Goal: Task Accomplishment & Management: Use online tool/utility

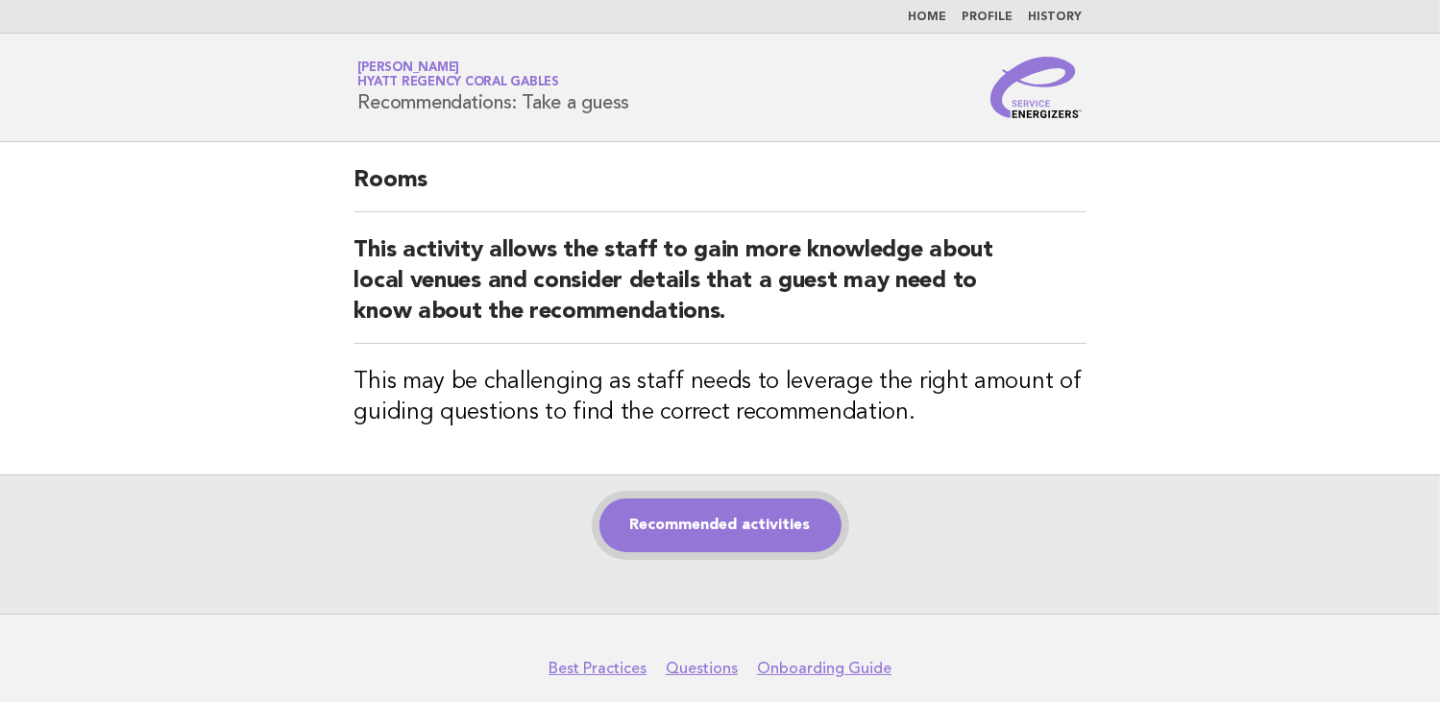
click at [729, 509] on link "Recommended activities" at bounding box center [721, 526] width 242 height 54
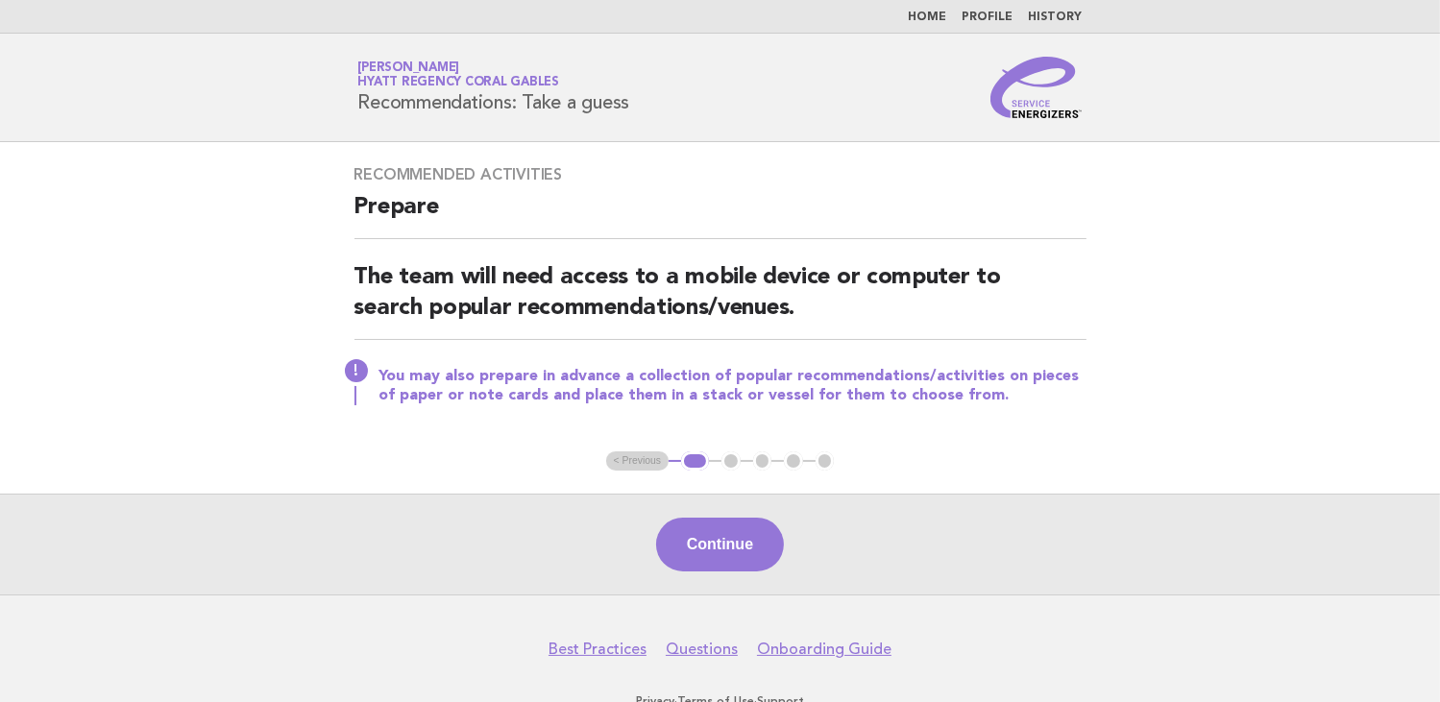
click at [746, 539] on button "Continue" at bounding box center [720, 545] width 128 height 54
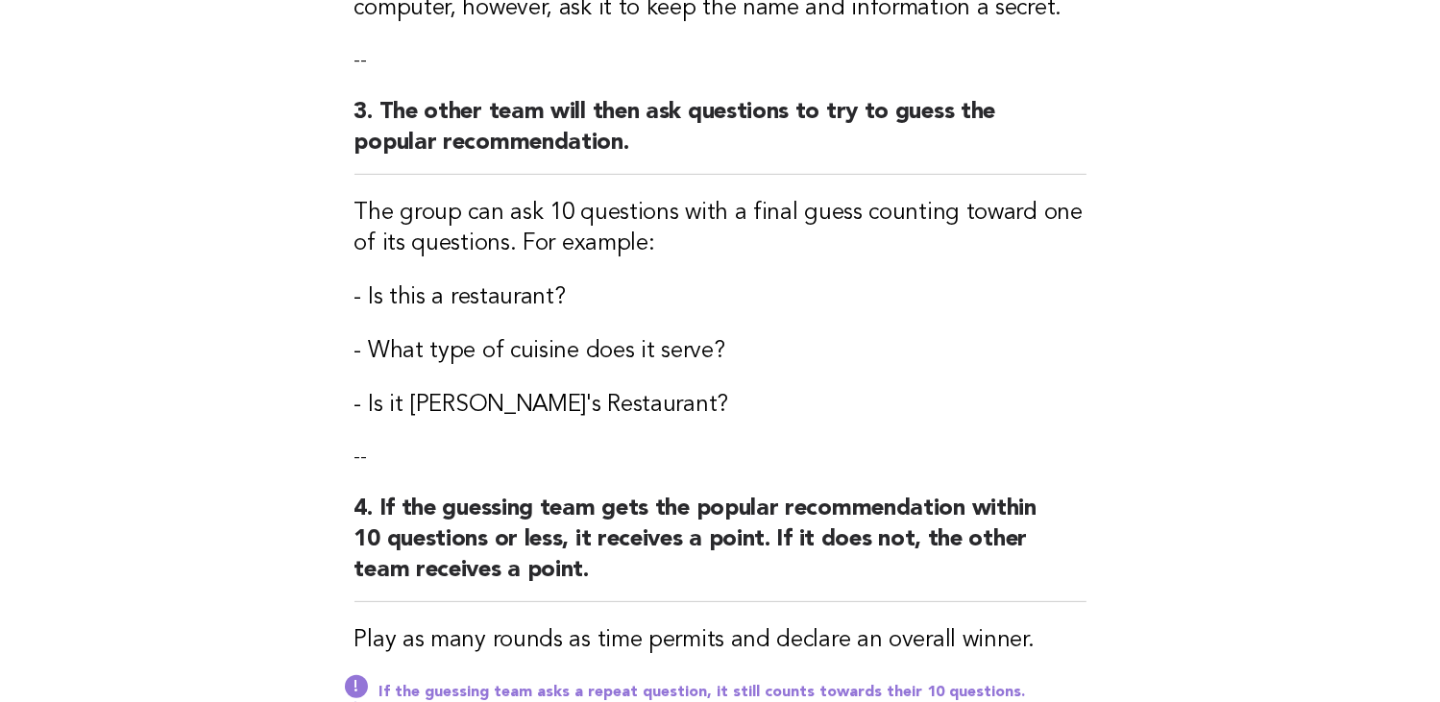
scroll to position [865, 0]
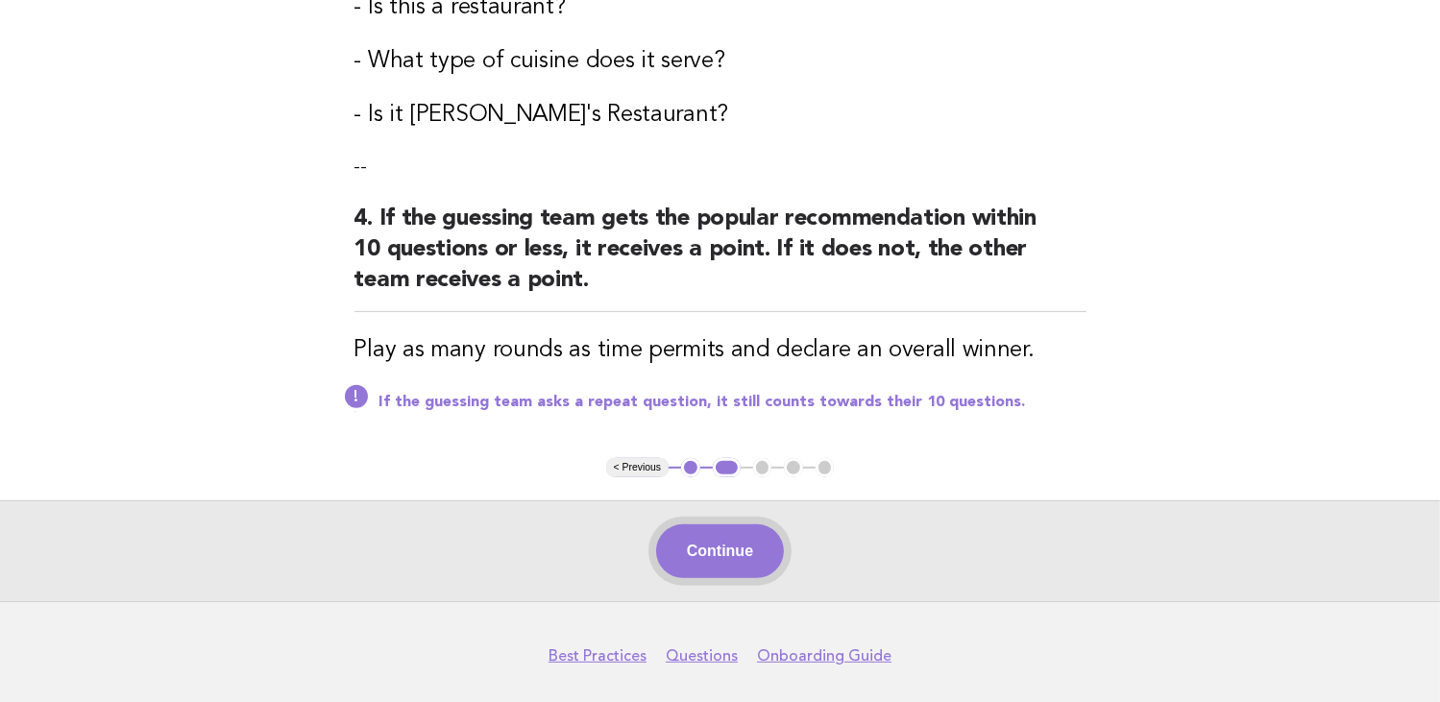
click at [708, 552] on button "Continue" at bounding box center [720, 552] width 128 height 54
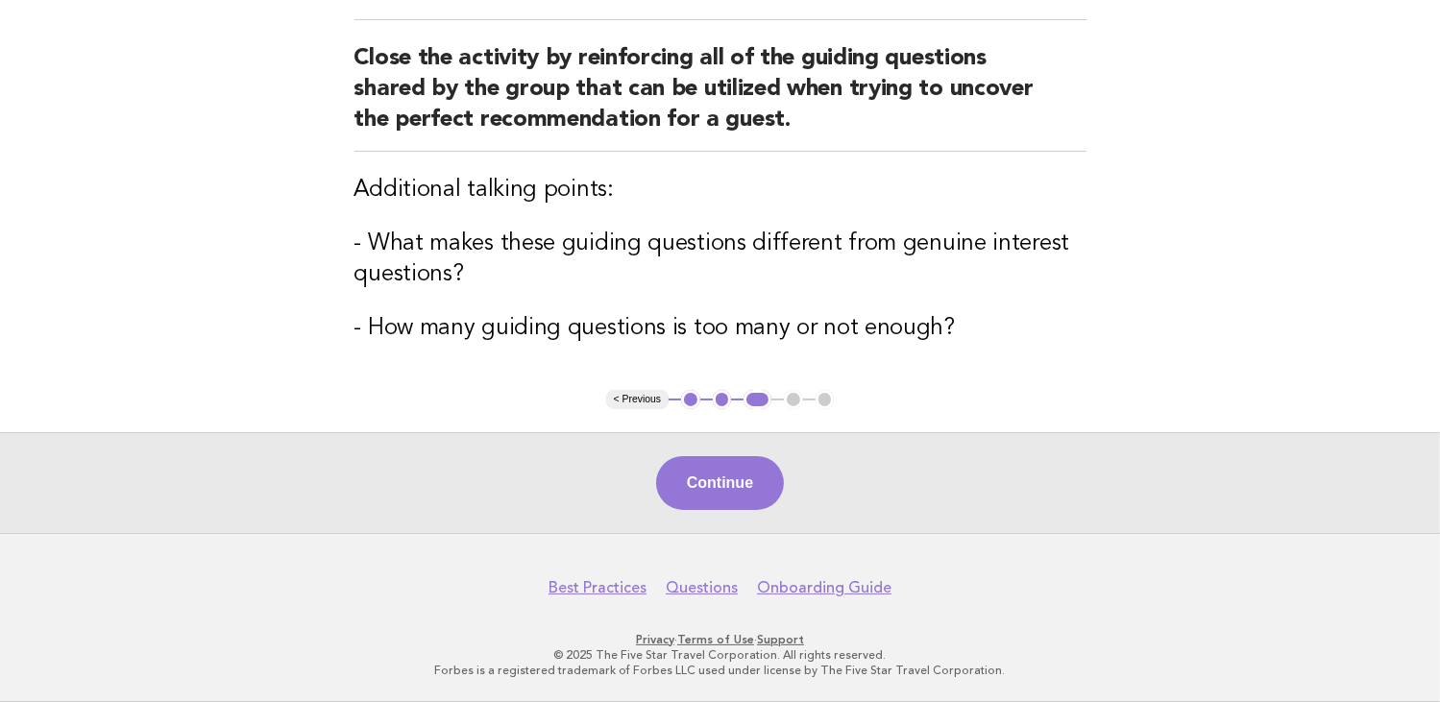
scroll to position [215, 0]
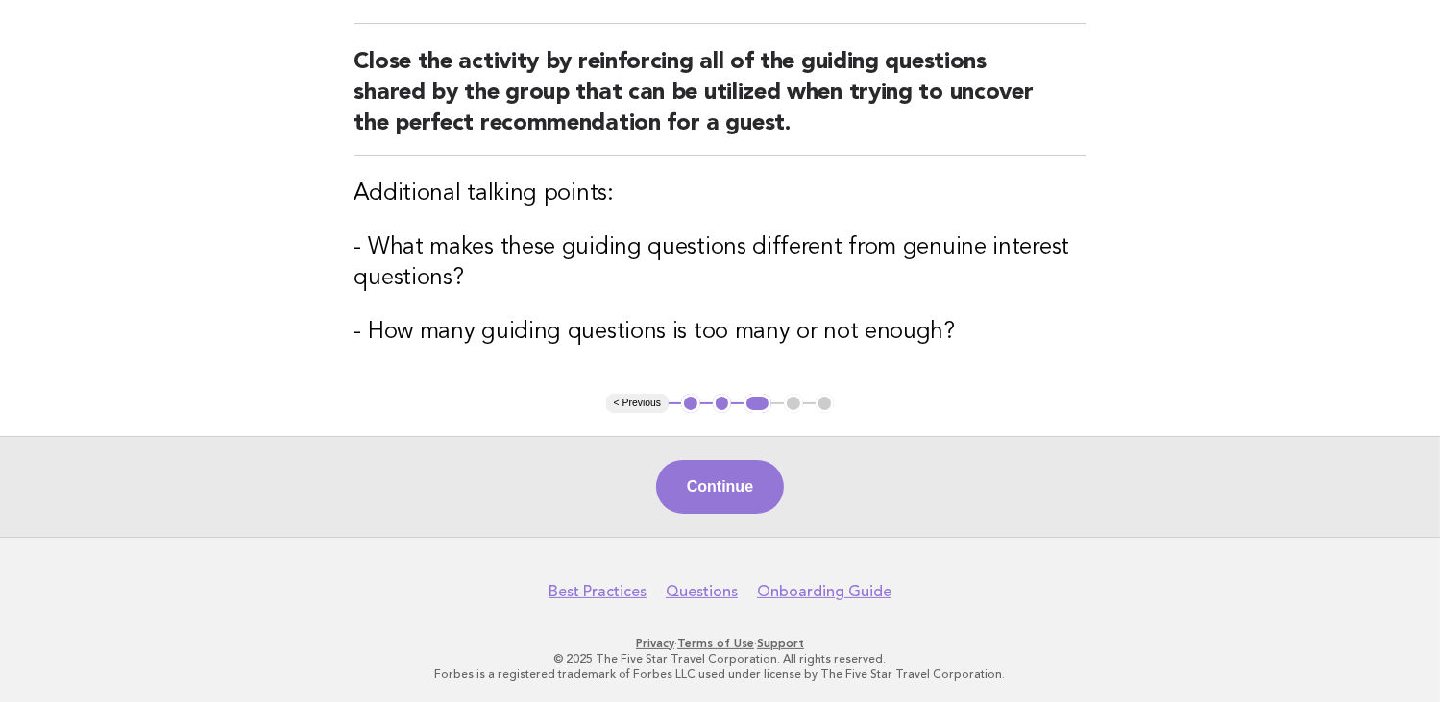
click at [738, 456] on div "Continue" at bounding box center [720, 486] width 1440 height 101
click at [714, 480] on button "Continue" at bounding box center [720, 487] width 128 height 54
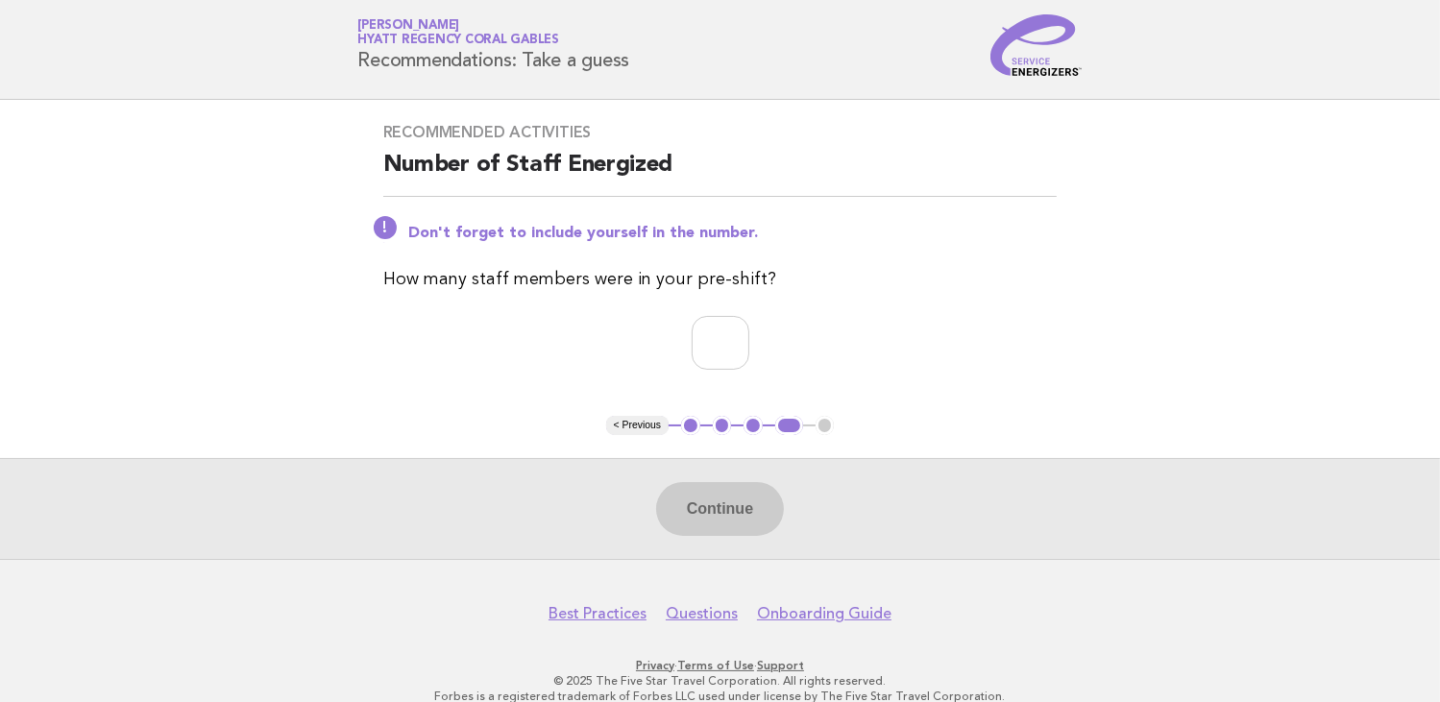
scroll to position [65, 0]
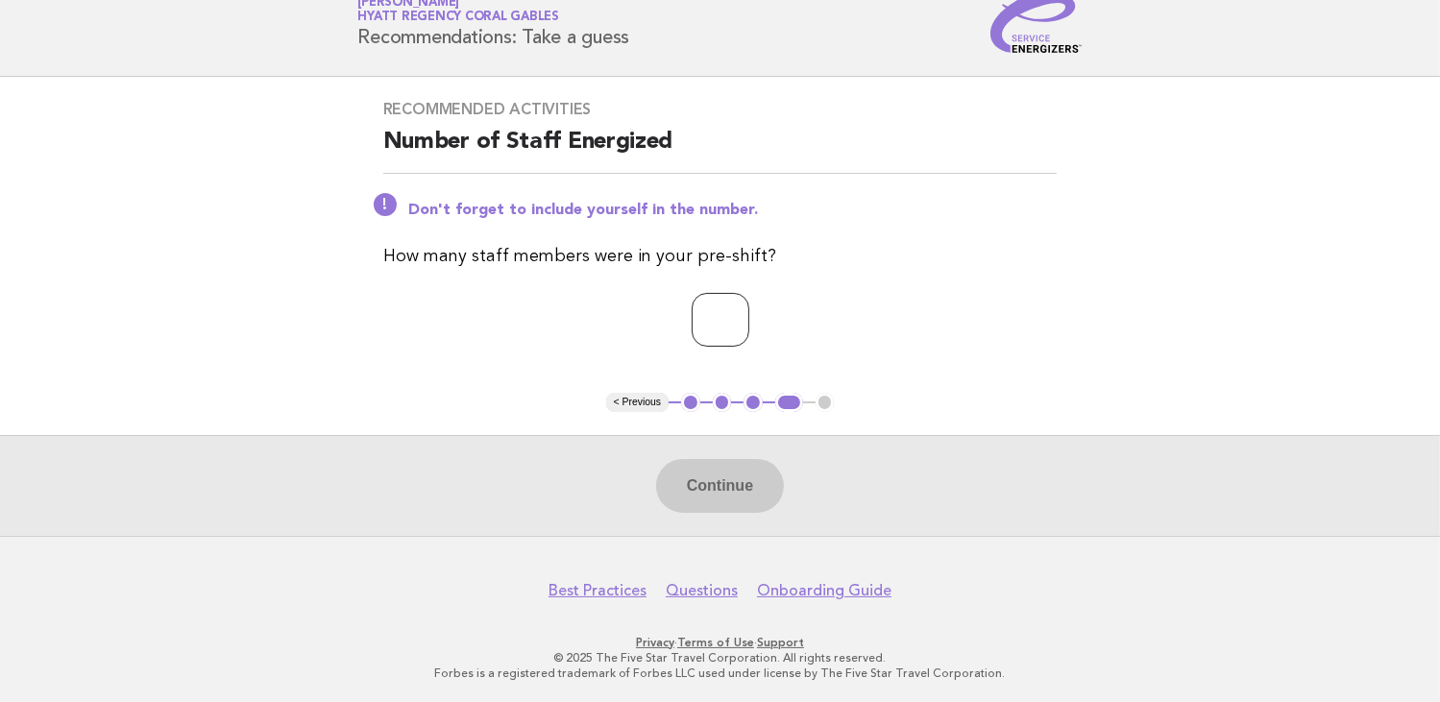
click at [715, 338] on input "number" at bounding box center [721, 320] width 58 height 54
type input "*"
click at [708, 509] on button "Continue" at bounding box center [720, 486] width 128 height 54
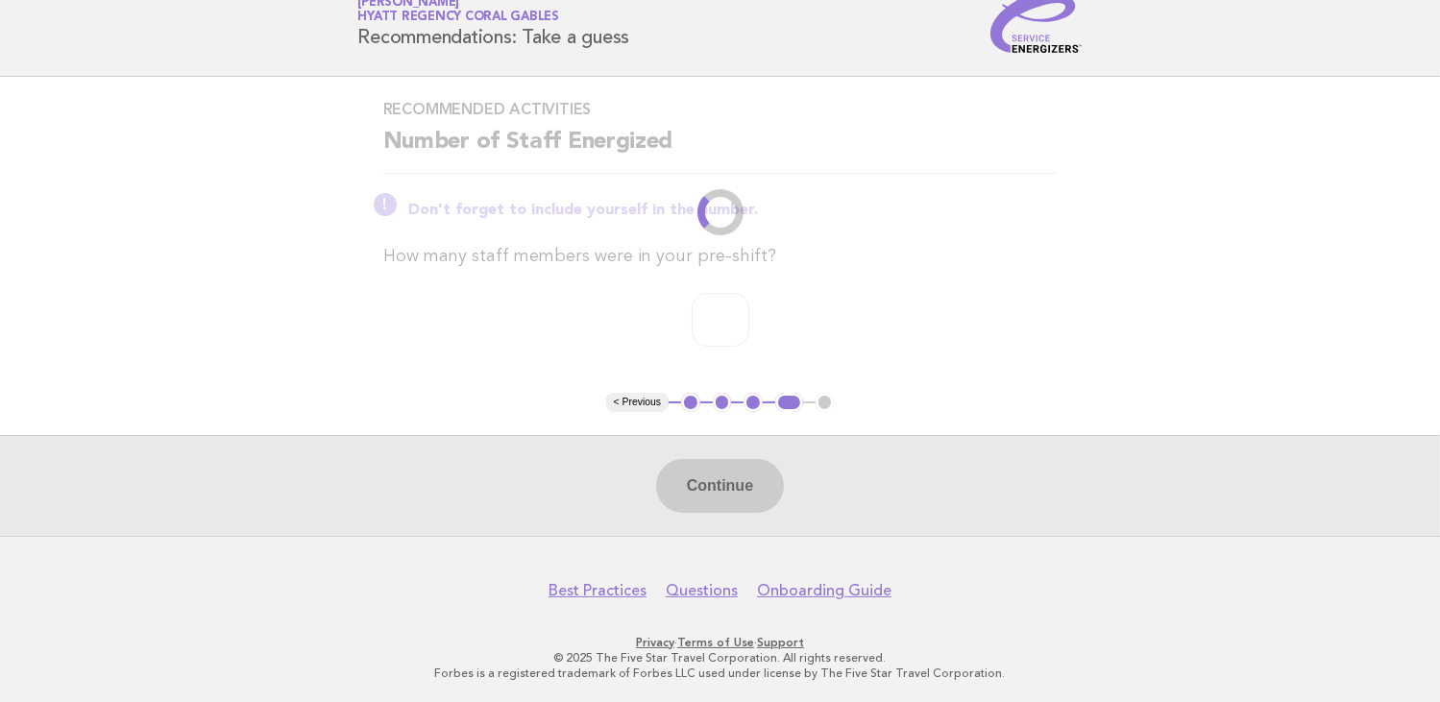
scroll to position [0, 0]
